Goal: Task Accomplishment & Management: Complete application form

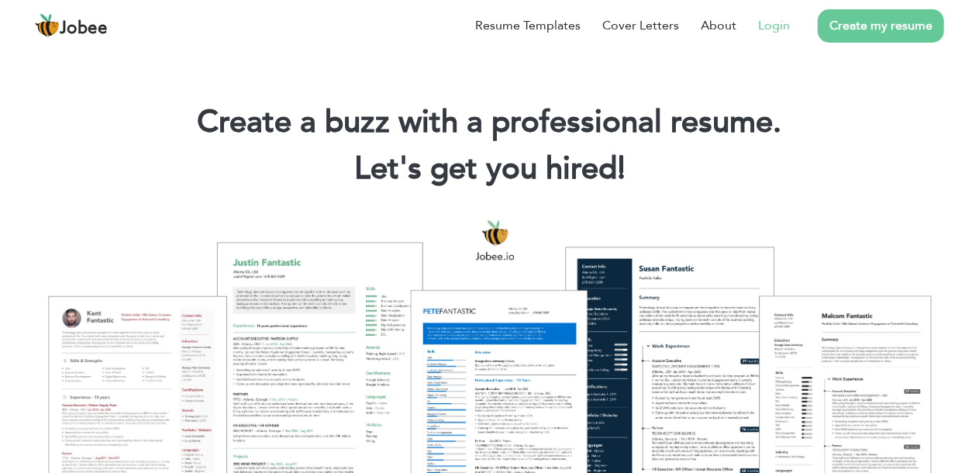
click at [786, 22] on link "Login" at bounding box center [774, 25] width 32 height 19
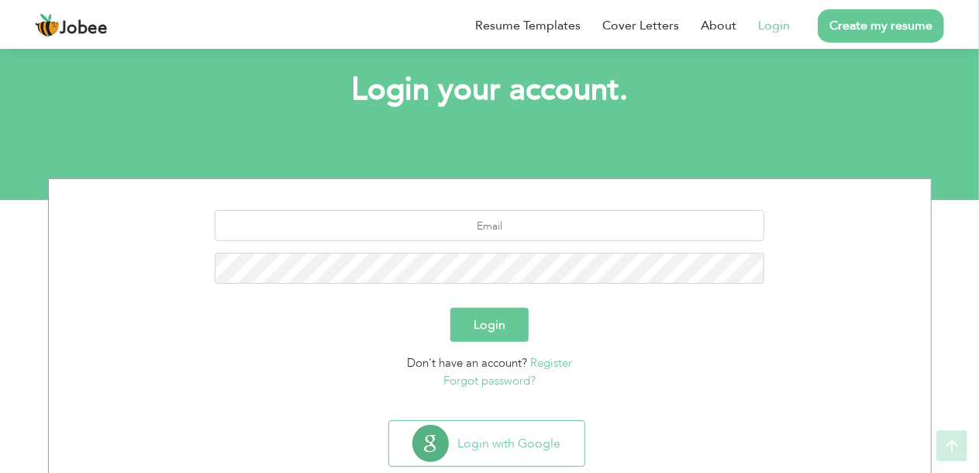
scroll to position [115, 0]
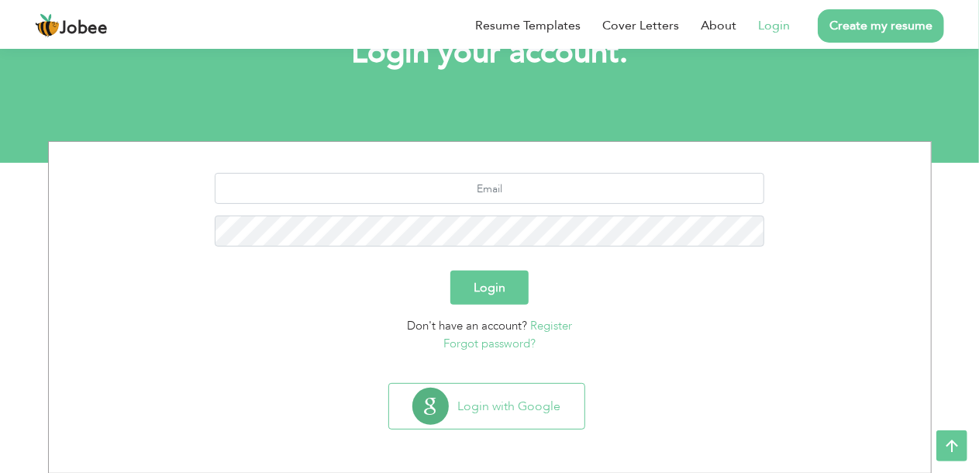
click at [550, 324] on link "Register" at bounding box center [551, 325] width 42 height 15
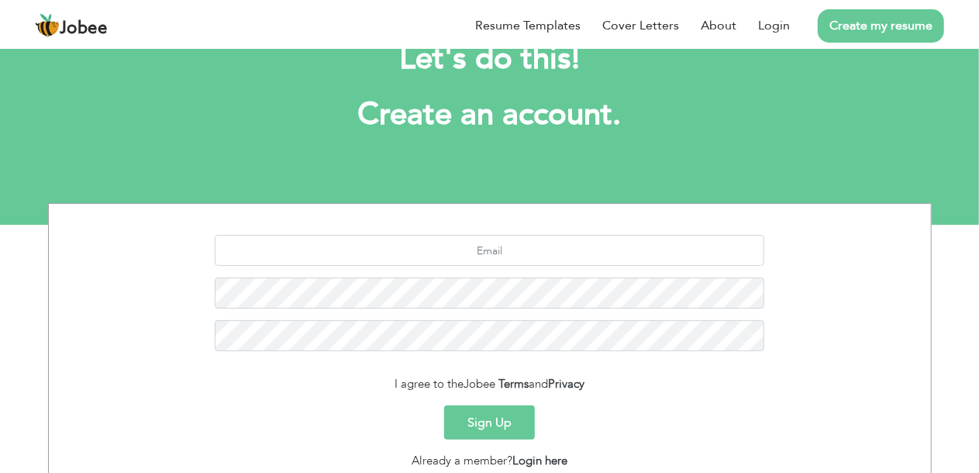
scroll to position [77, 0]
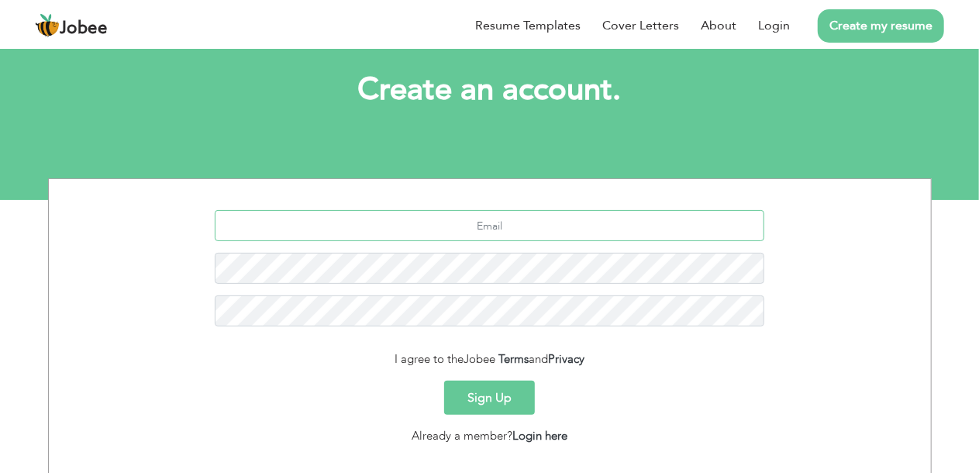
click at [484, 224] on input "text" at bounding box center [489, 225] width 549 height 31
